Goal: Navigation & Orientation: Find specific page/section

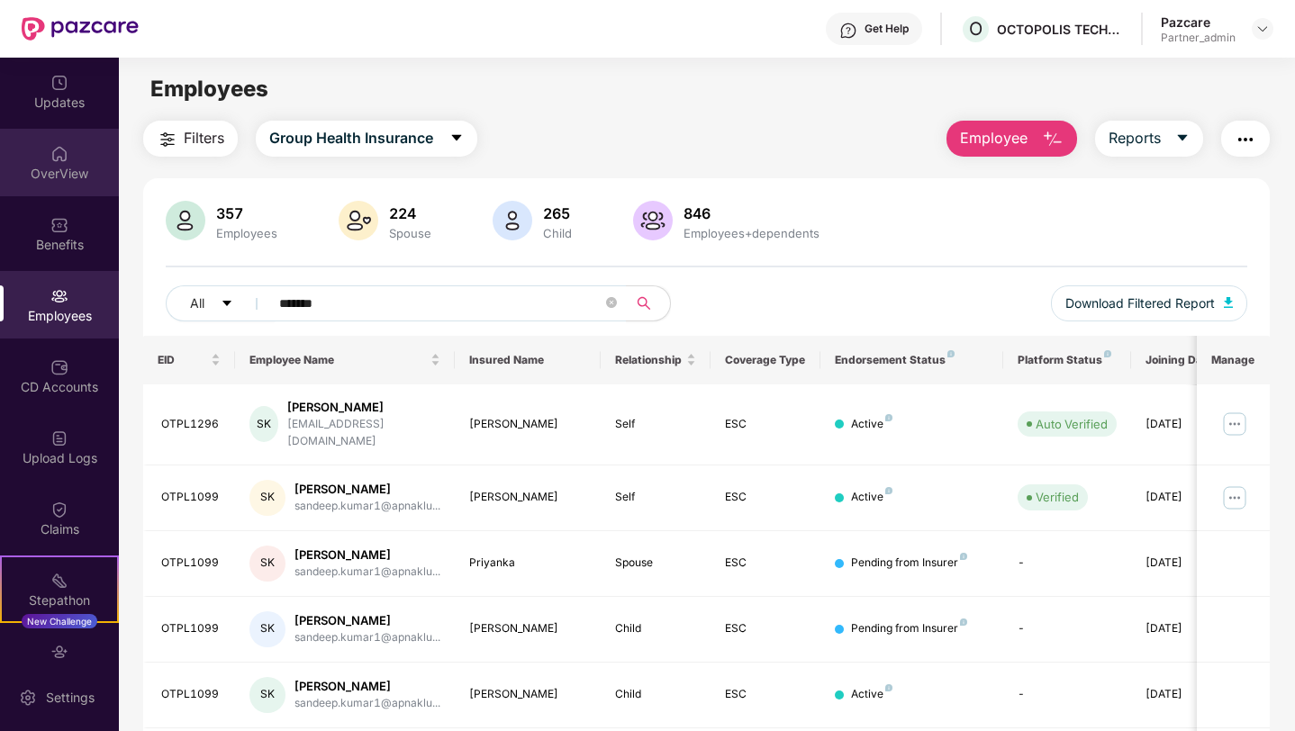
click at [50, 165] on div "OverView" at bounding box center [59, 174] width 119 height 18
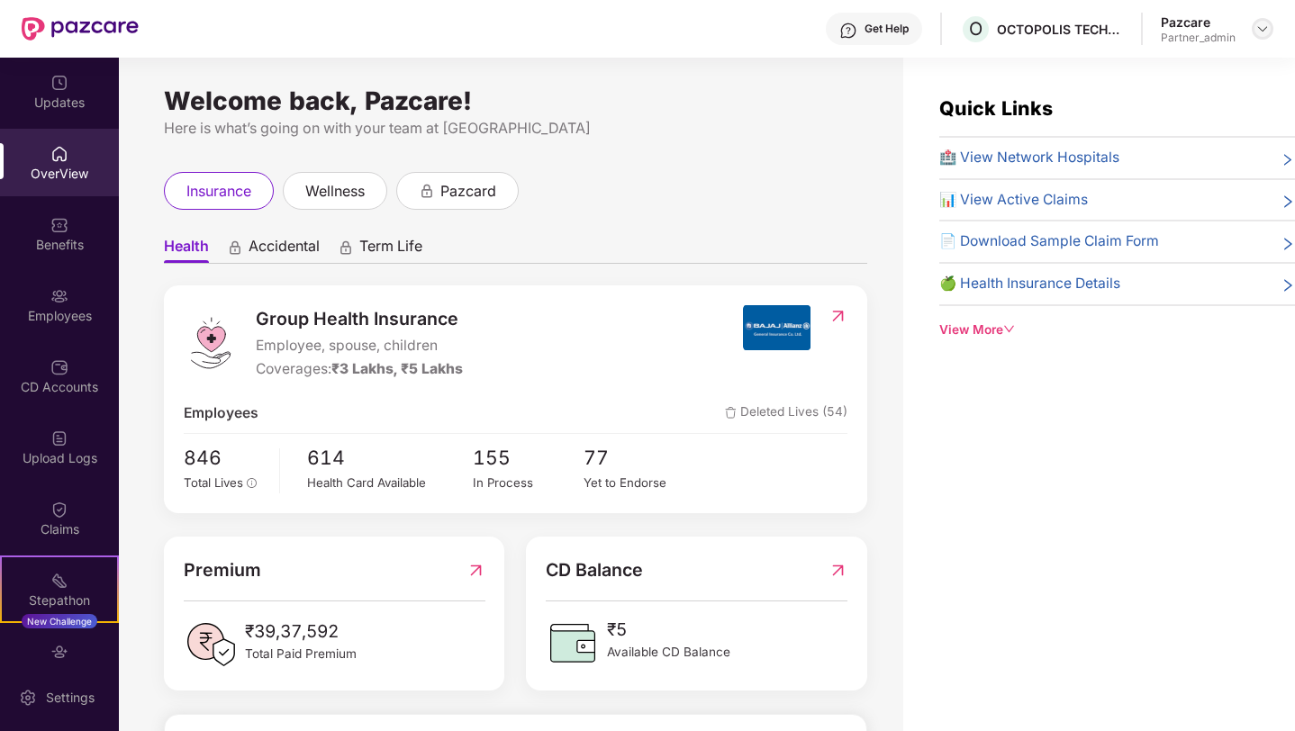
click at [1258, 30] on img at bounding box center [1262, 29] width 14 height 14
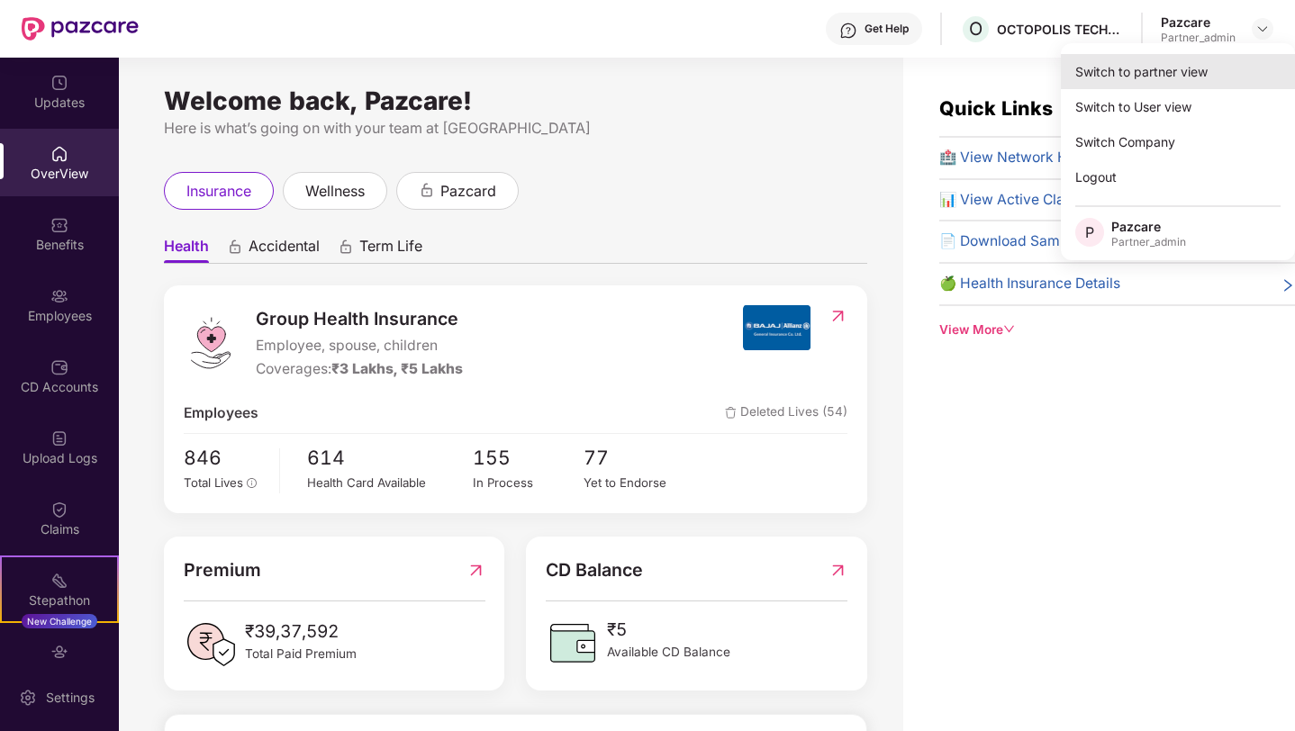
click at [1182, 69] on div "Switch to partner view" at bounding box center [1178, 71] width 234 height 35
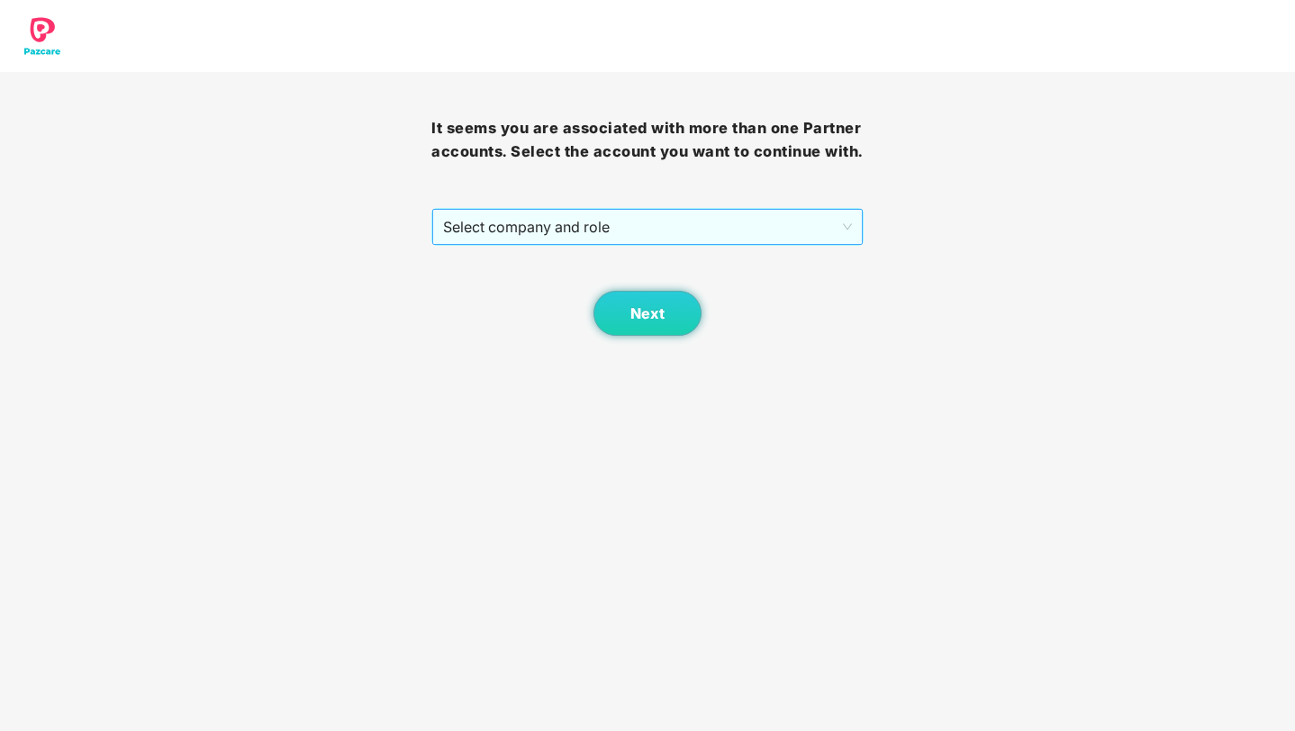
click at [561, 240] on span "Select company and role" at bounding box center [647, 227] width 408 height 34
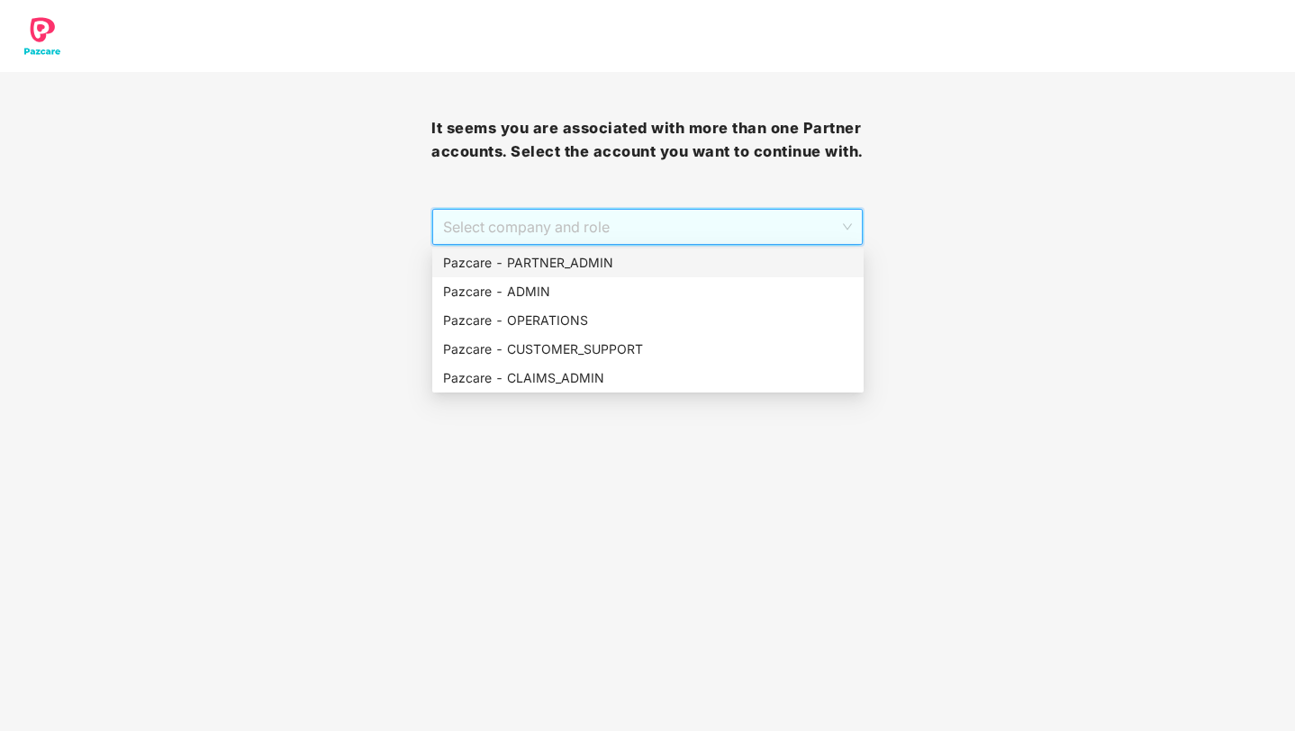
click at [552, 261] on div "Pazcare - PARTNER_ADMIN" at bounding box center [648, 263] width 410 height 20
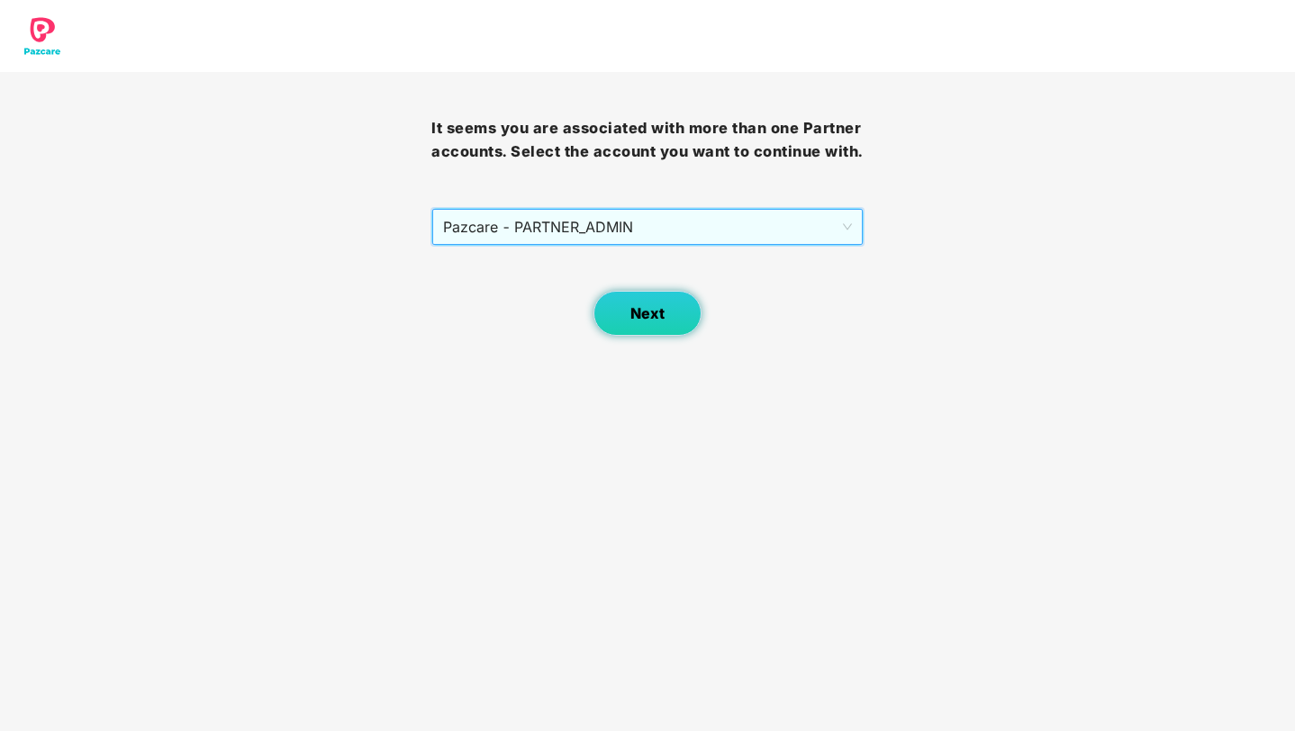
click at [665, 312] on button "Next" at bounding box center [647, 313] width 108 height 45
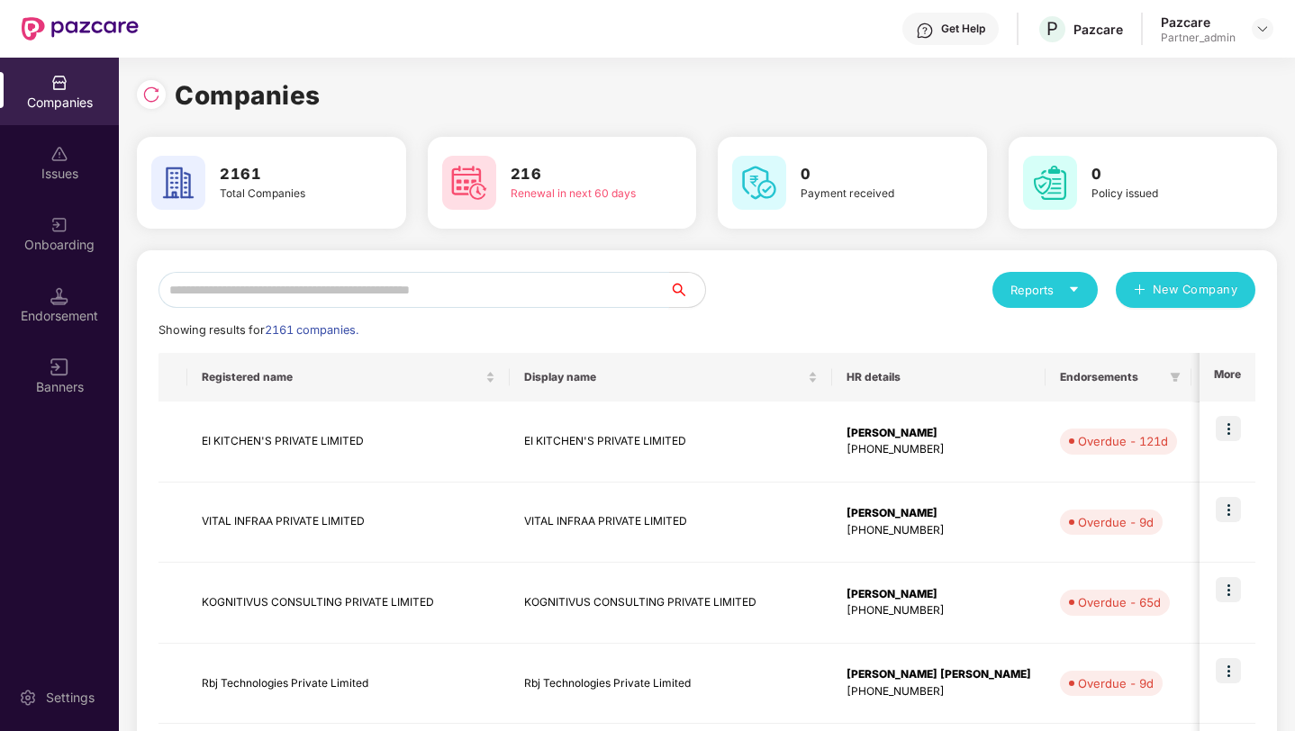
click at [475, 282] on input "text" at bounding box center [413, 290] width 511 height 36
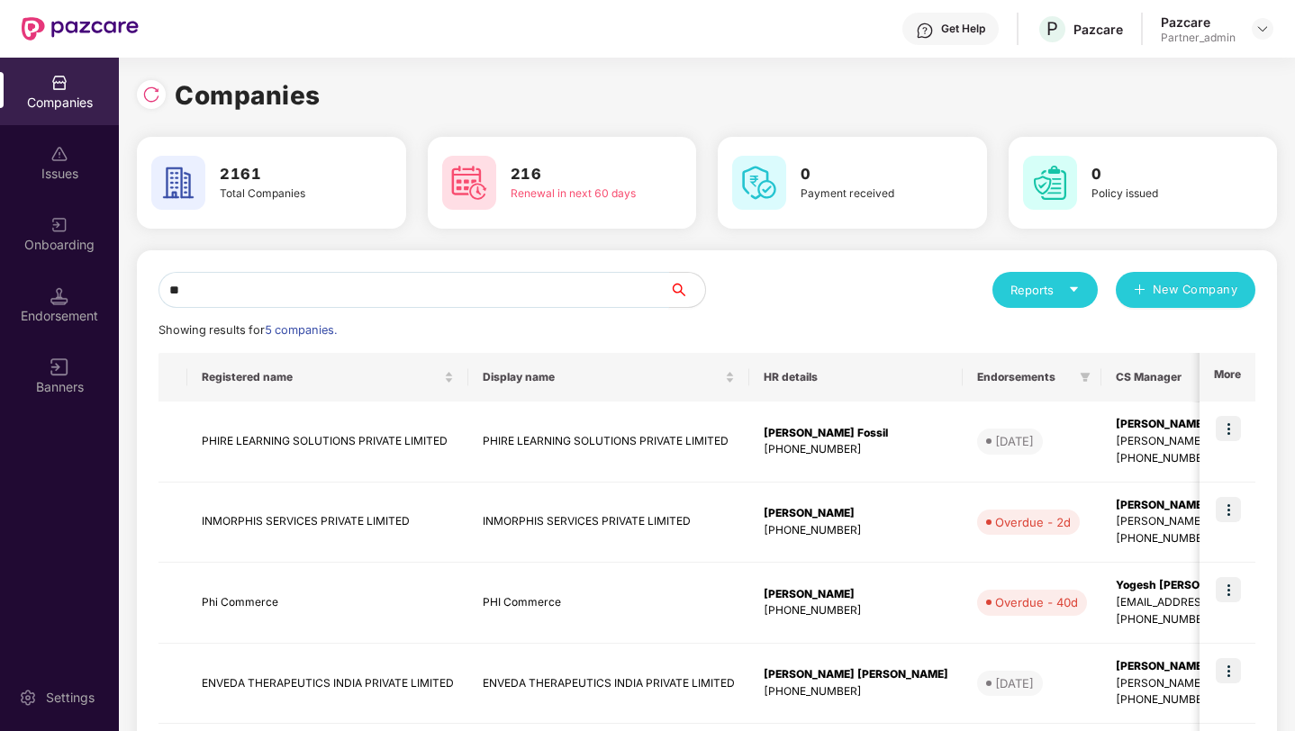
type input "*"
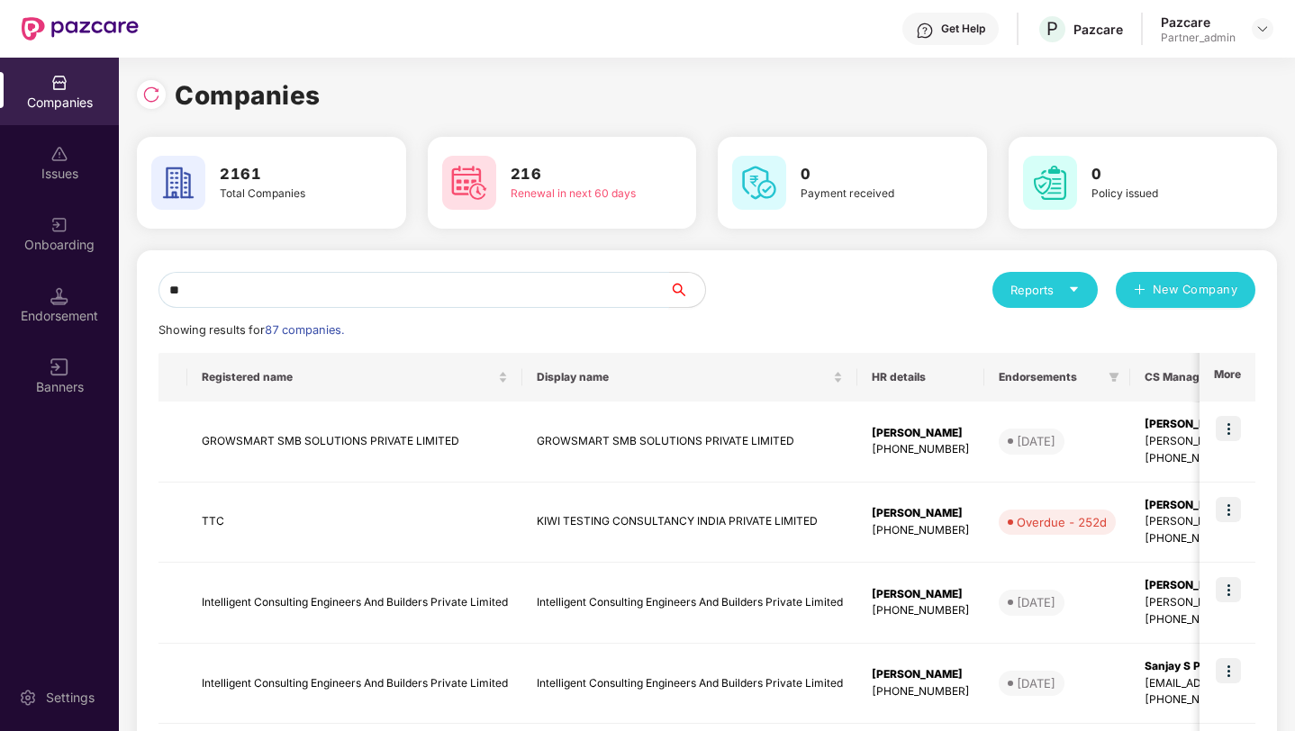
type input "*"
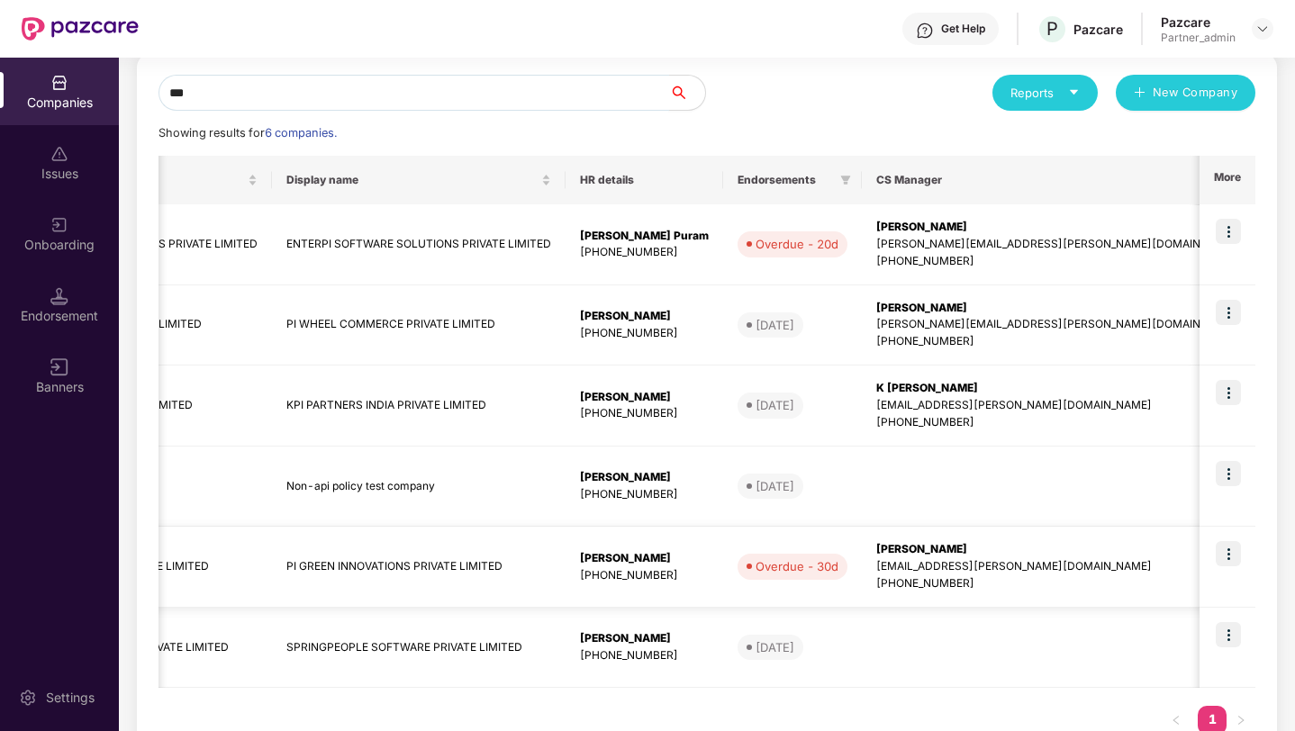
scroll to position [0, 378]
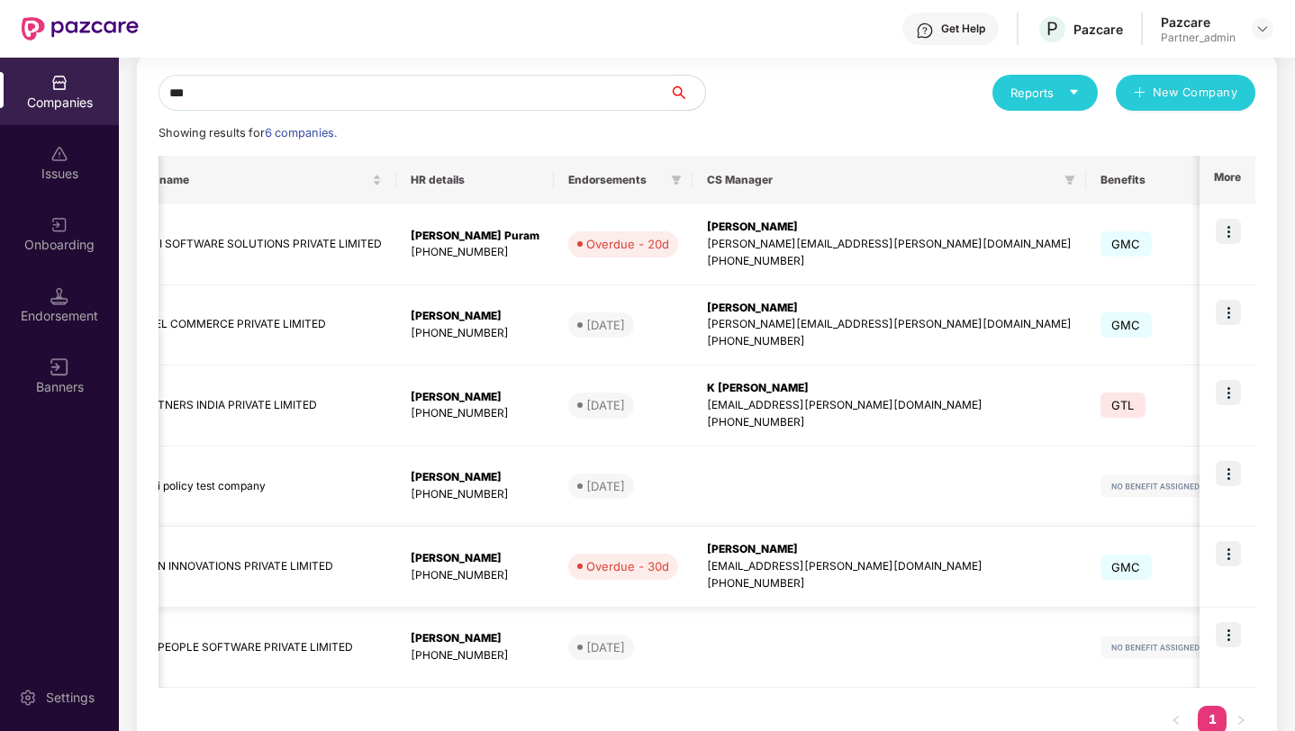
type input "**"
click at [1235, 560] on img at bounding box center [1228, 553] width 25 height 25
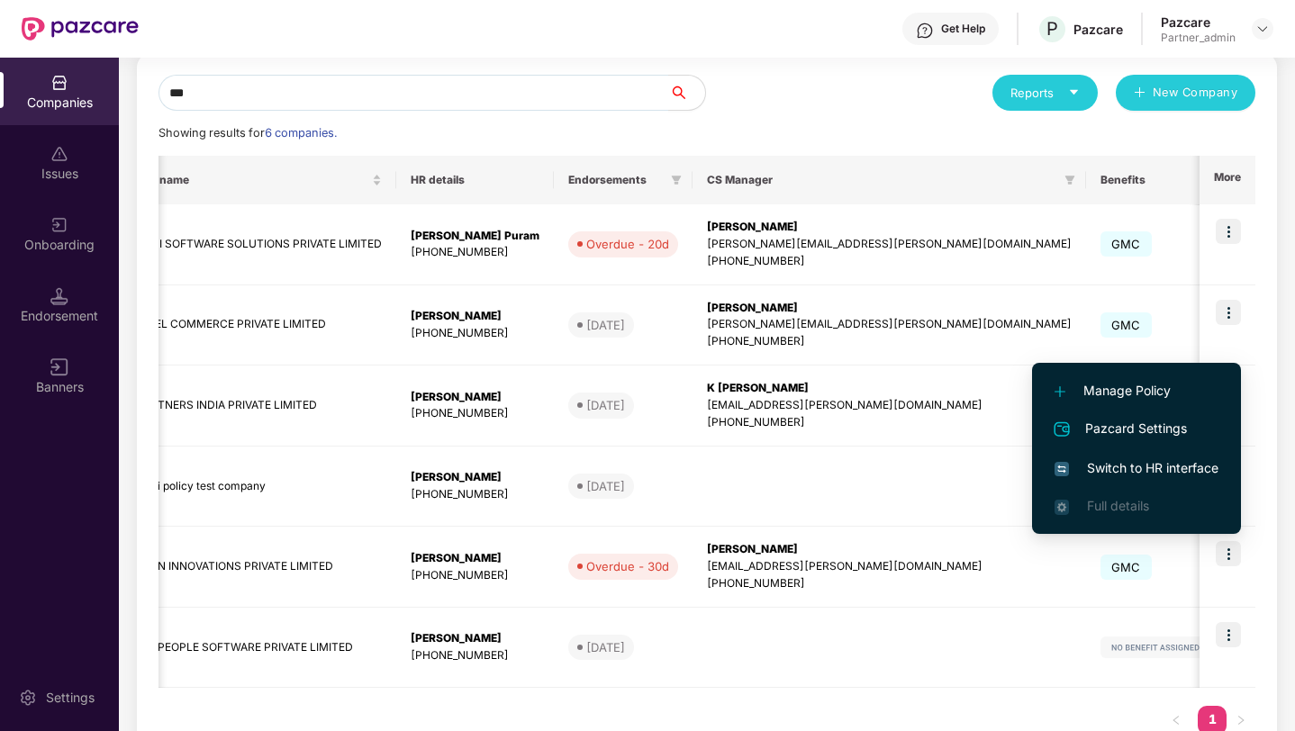
click at [1143, 469] on span "Switch to HR interface" at bounding box center [1136, 468] width 164 height 20
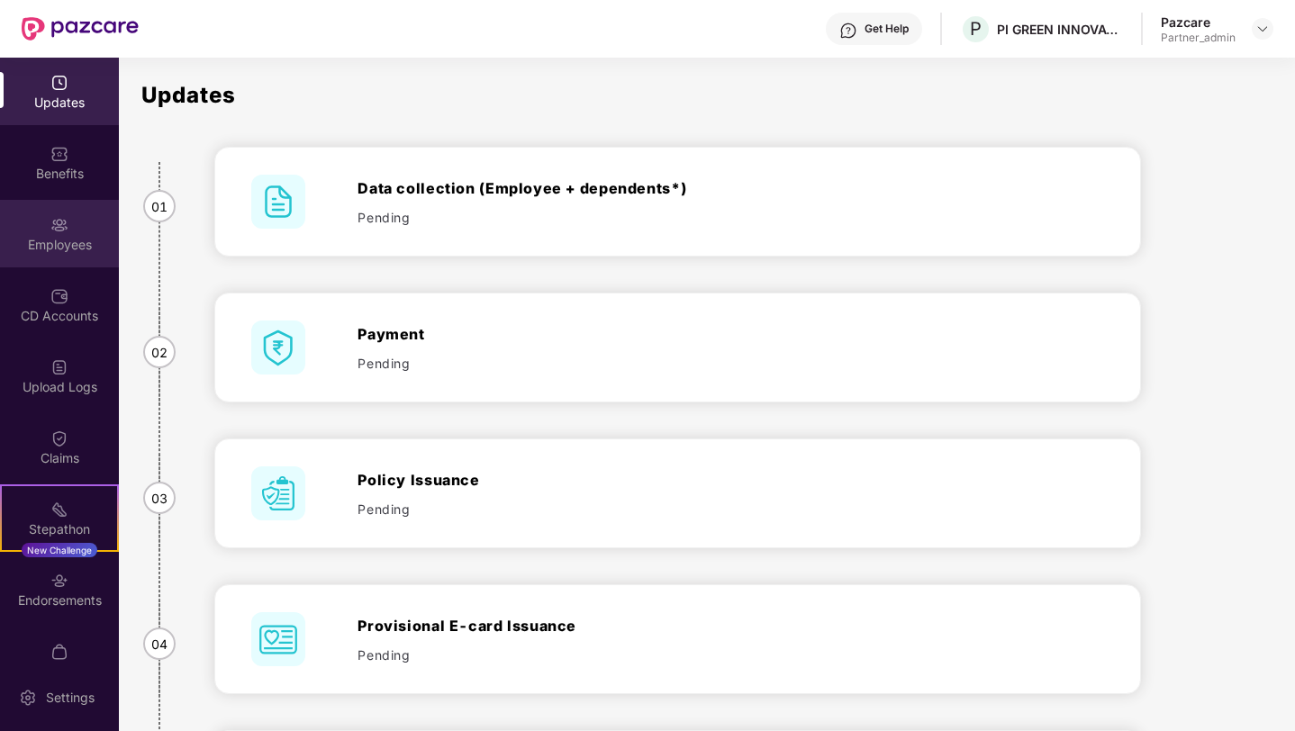
click at [54, 239] on div "Employees" at bounding box center [59, 245] width 119 height 18
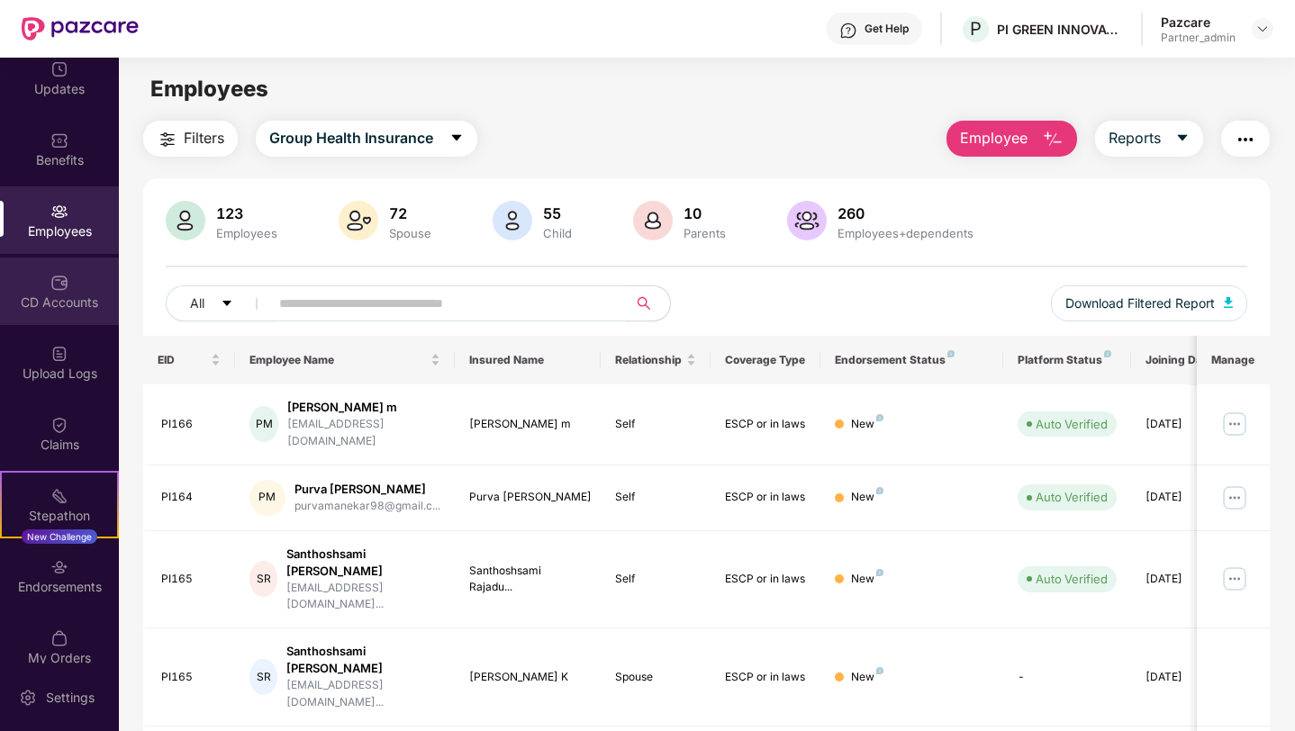
scroll to position [34, 0]
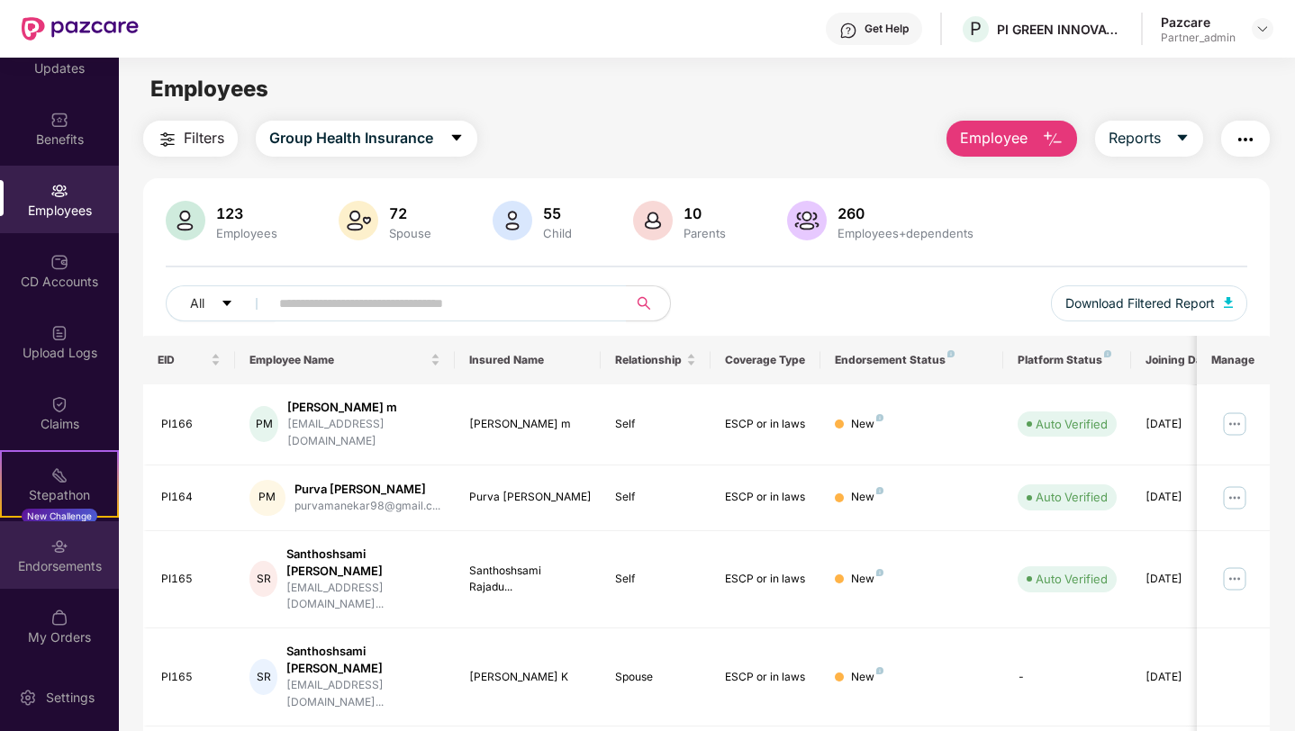
click at [58, 550] on img at bounding box center [59, 547] width 18 height 18
